Goal: Transaction & Acquisition: Purchase product/service

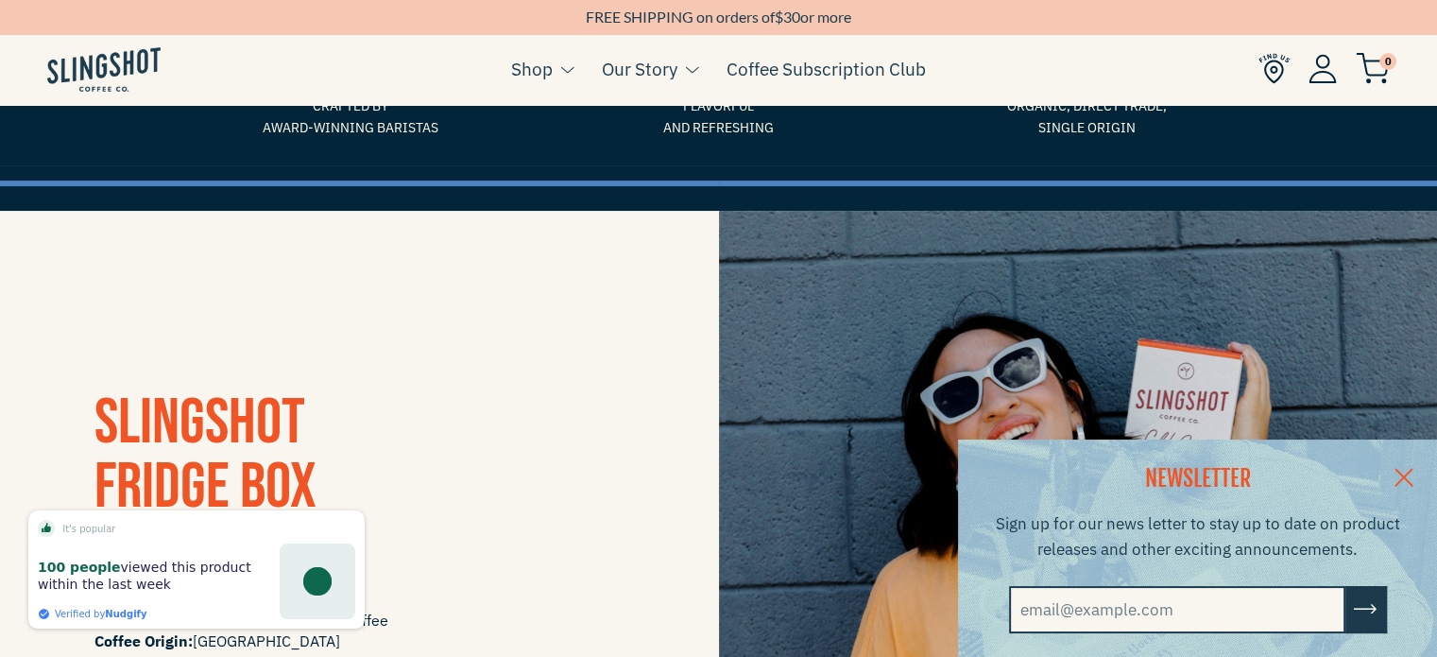
scroll to position [233, 0]
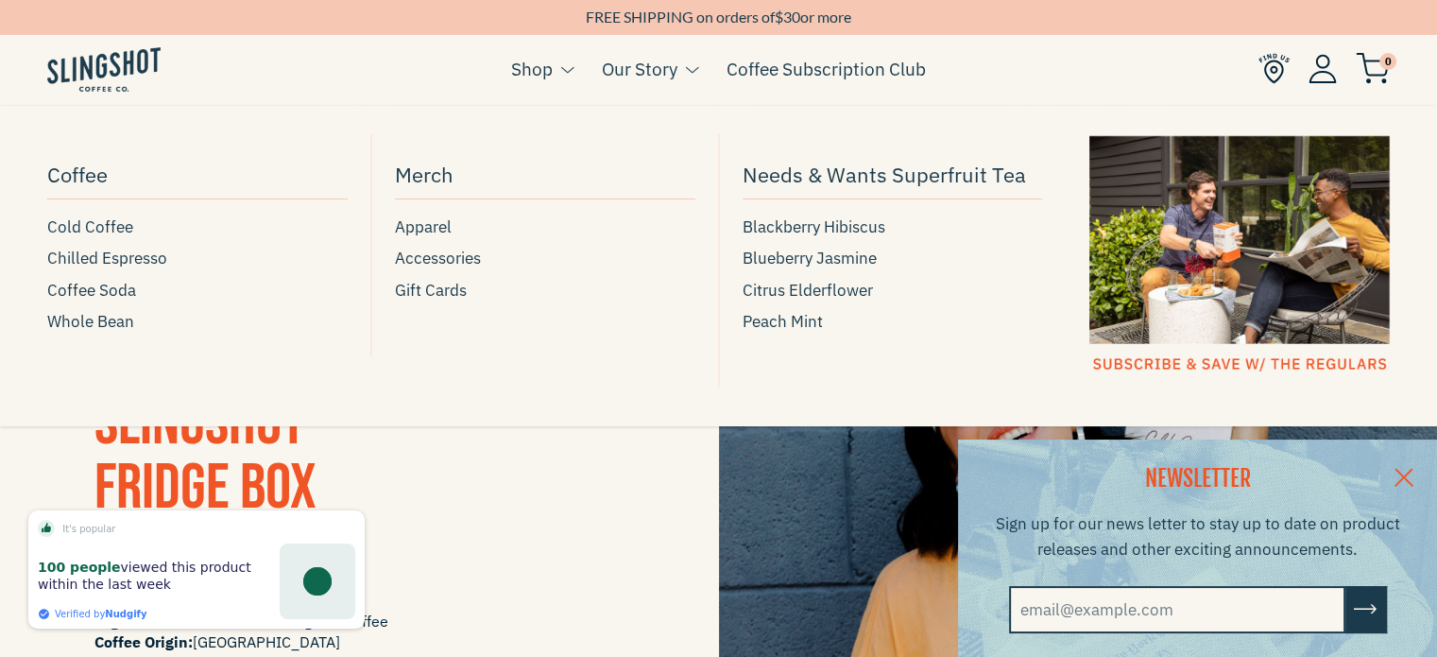
click at [556, 59] on button at bounding box center [563, 70] width 21 height 25
click at [548, 73] on link "Shop" at bounding box center [532, 69] width 42 height 28
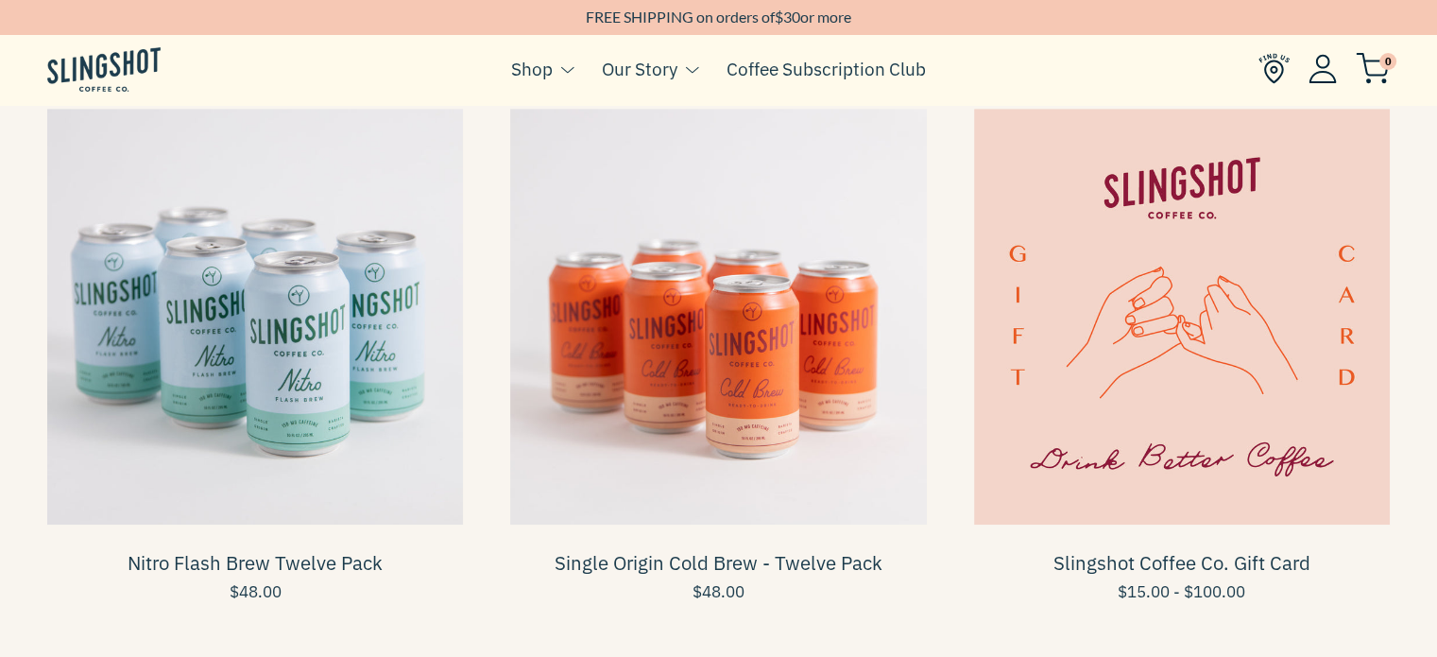
scroll to position [1293, 0]
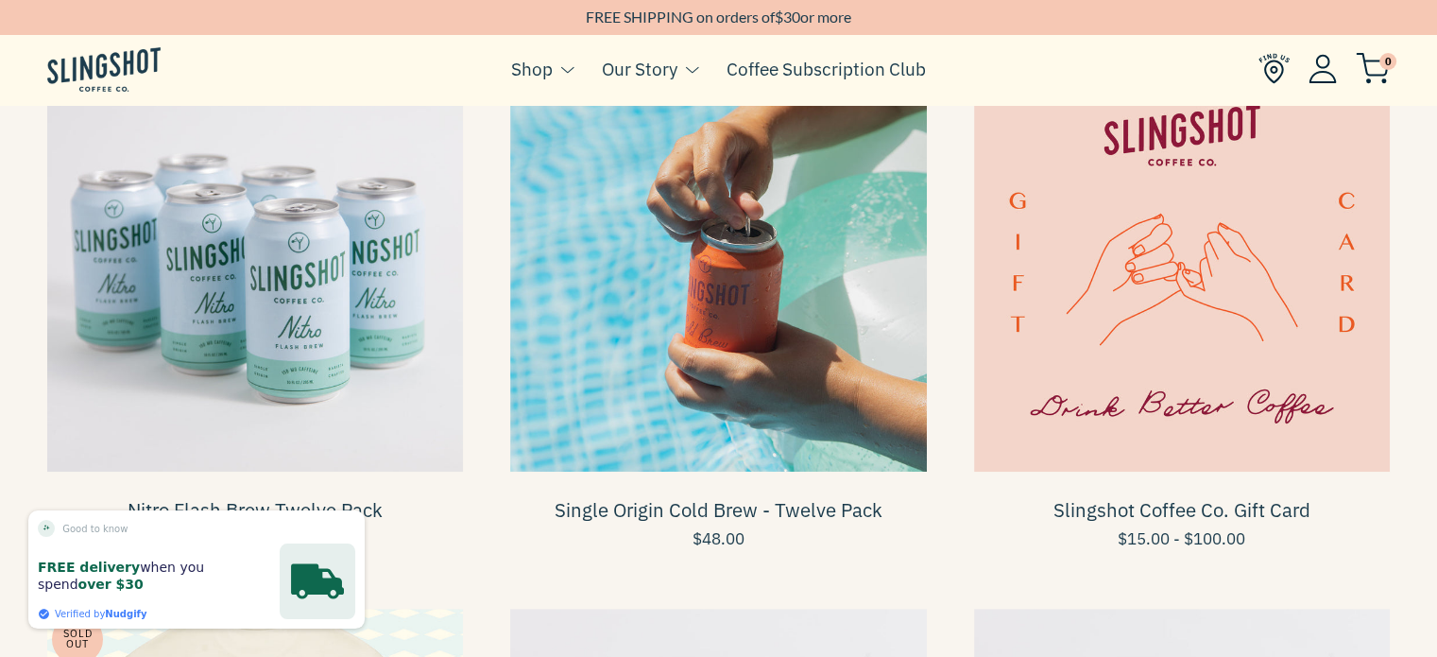
click at [748, 313] on span at bounding box center [718, 264] width 416 height 416
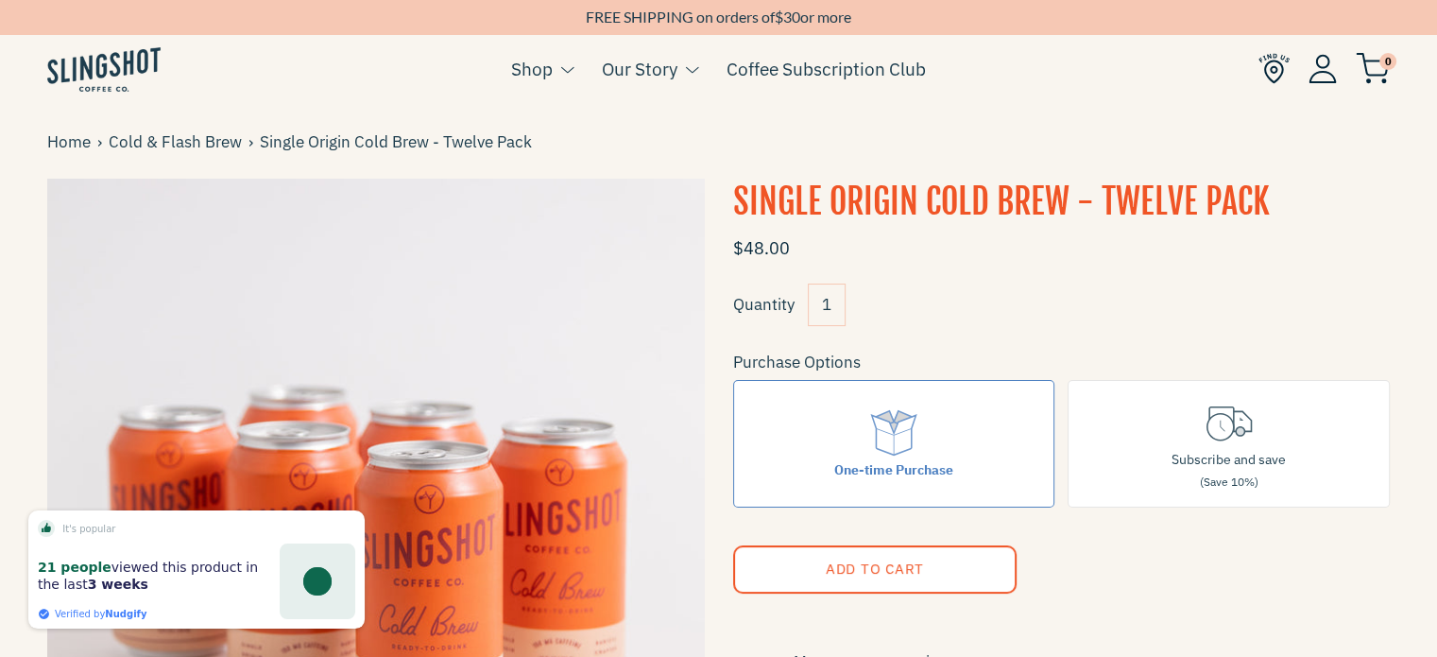
click at [840, 305] on input "1" at bounding box center [827, 304] width 38 height 43
type input "2"
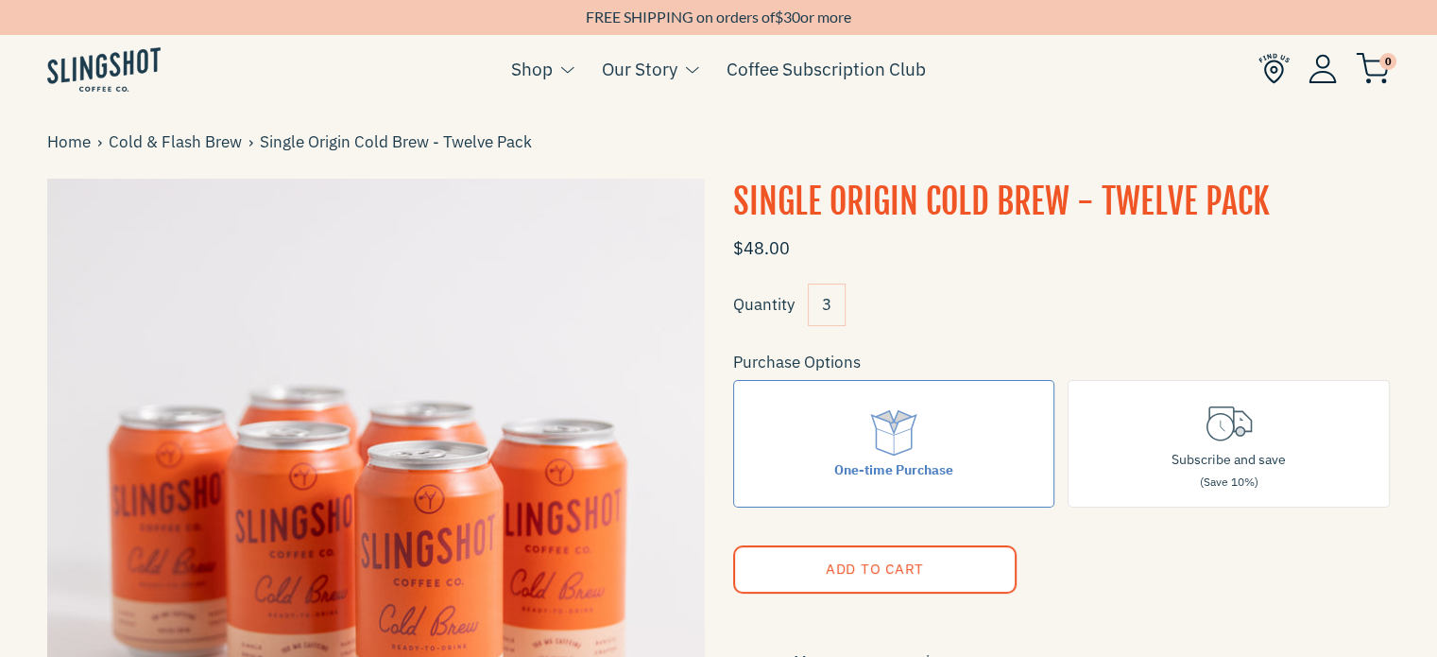
type input "3"
click at [1015, 320] on div "Quantity 3" at bounding box center [1062, 311] width 658 height 57
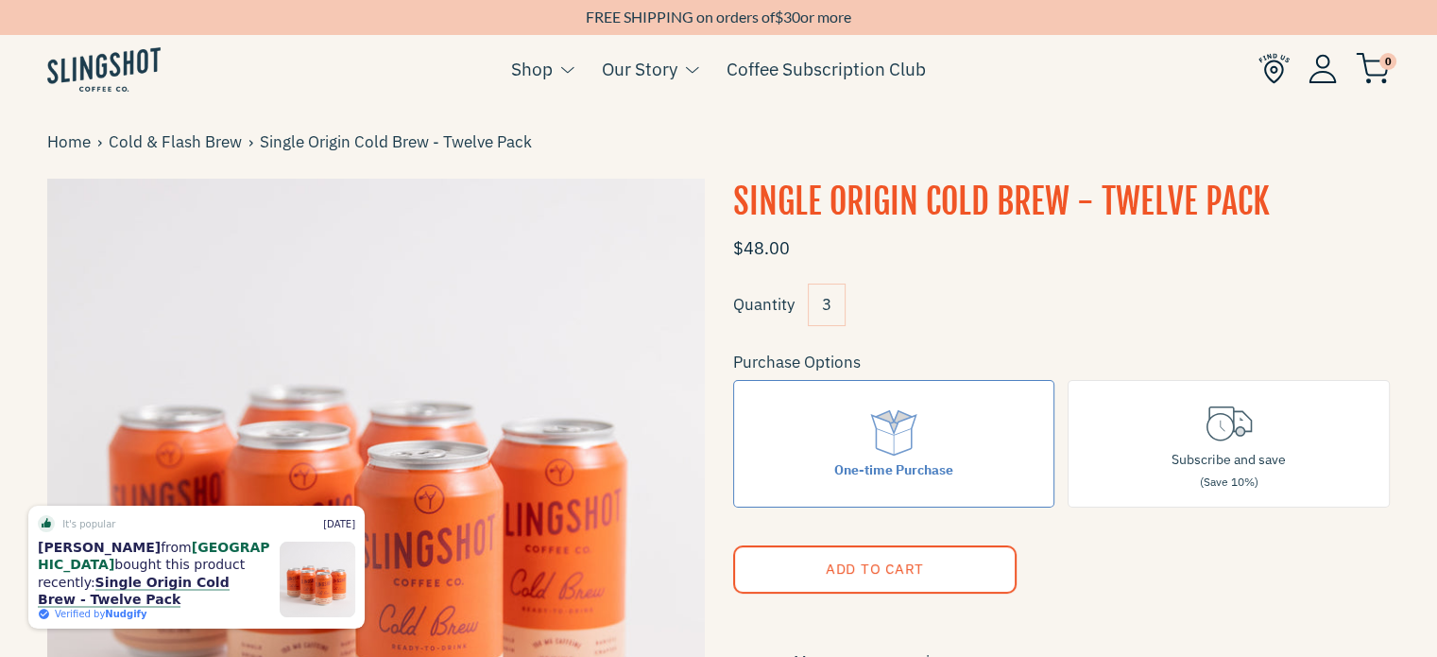
click at [938, 562] on button "Add to Cart" at bounding box center [874, 569] width 283 height 48
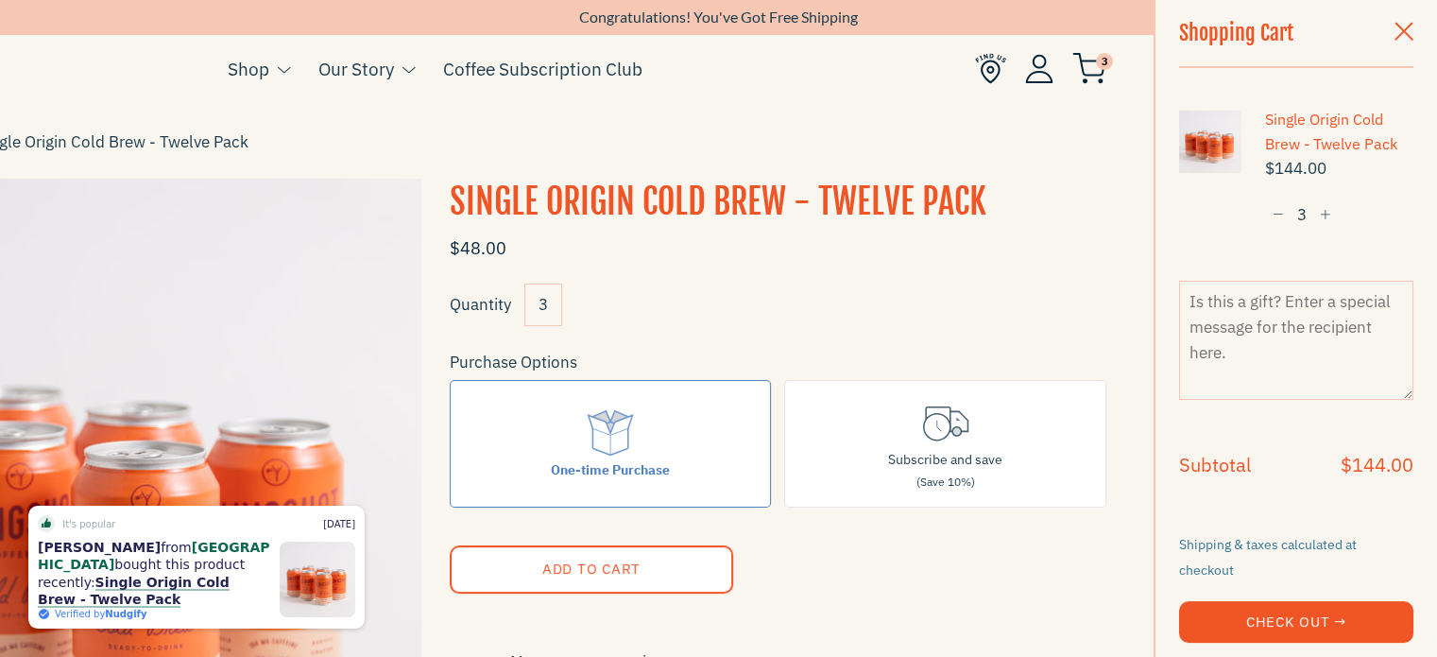
click at [1255, 601] on button "Check Out →" at bounding box center [1296, 622] width 234 height 42
